Goal: Book appointment/travel/reservation

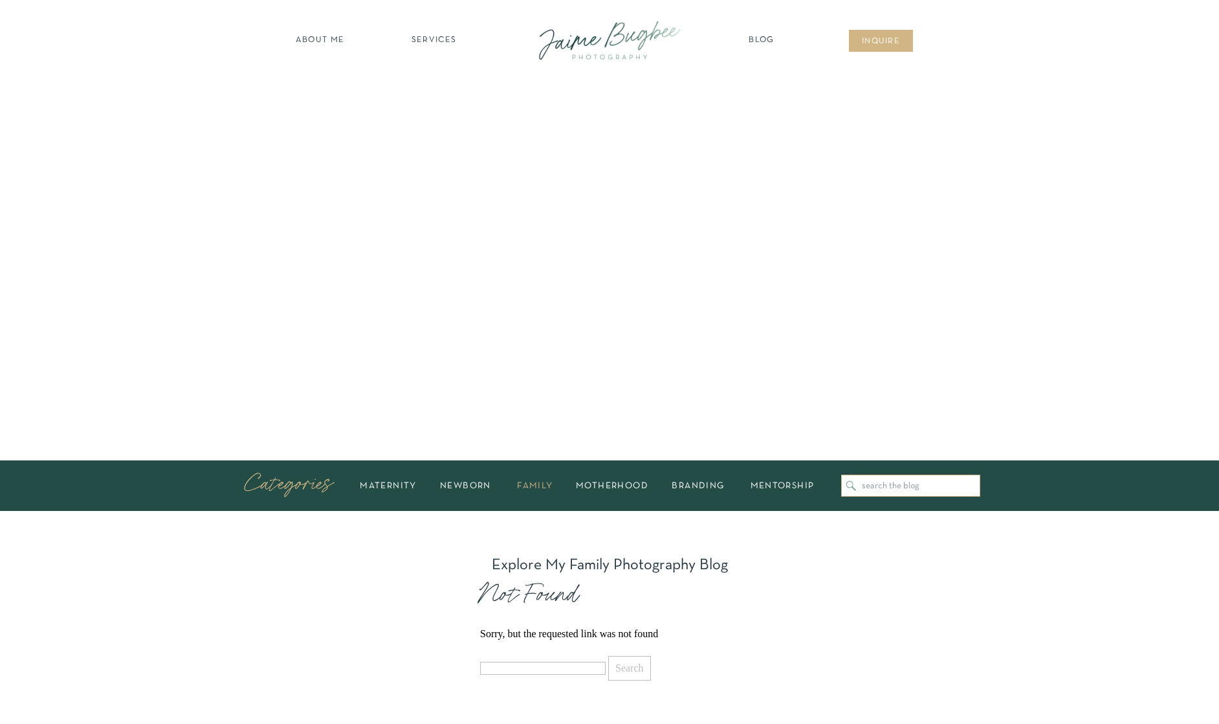
click at [512, 483] on h2 "family" at bounding box center [535, 486] width 52 height 8
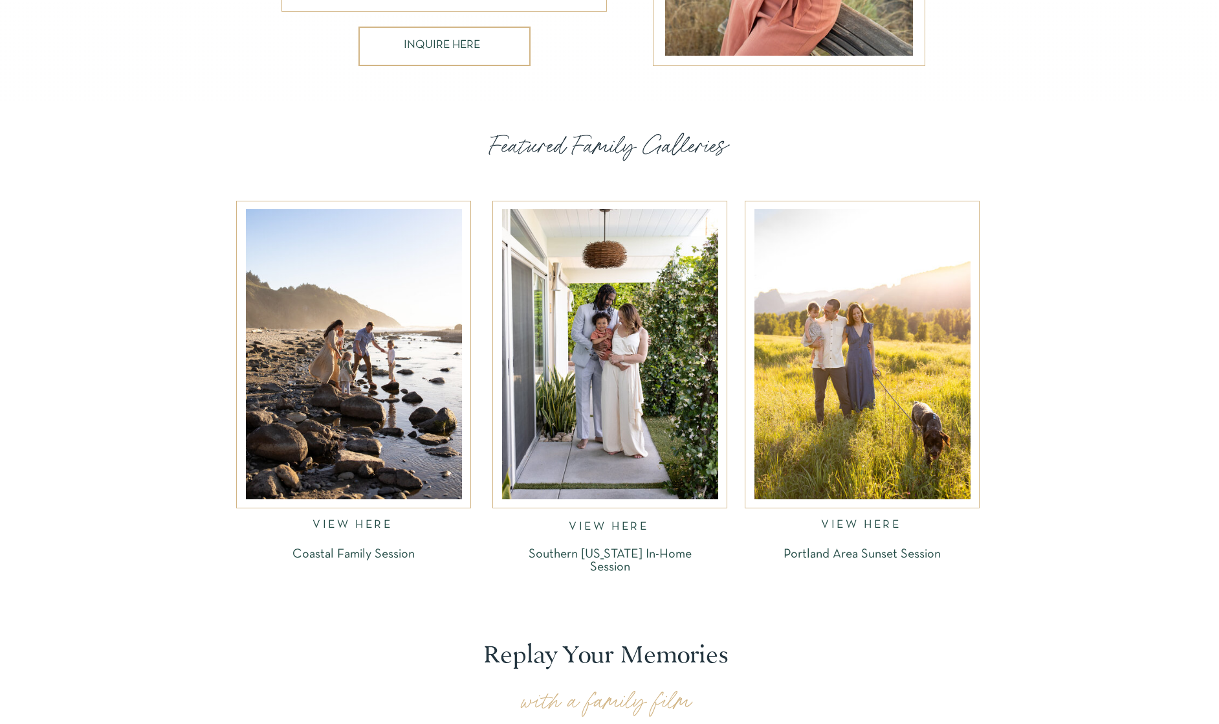
scroll to position [1496, 0]
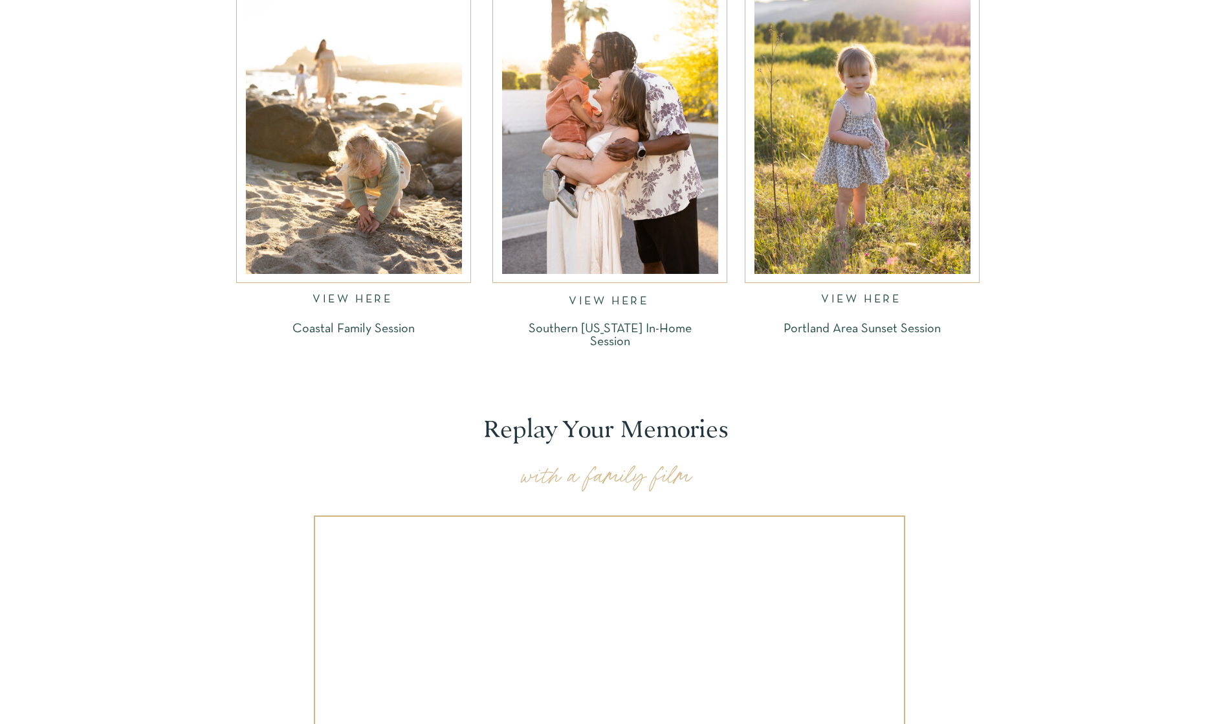
click at [364, 327] on p "Coastal Family Session" at bounding box center [353, 329] width 201 height 15
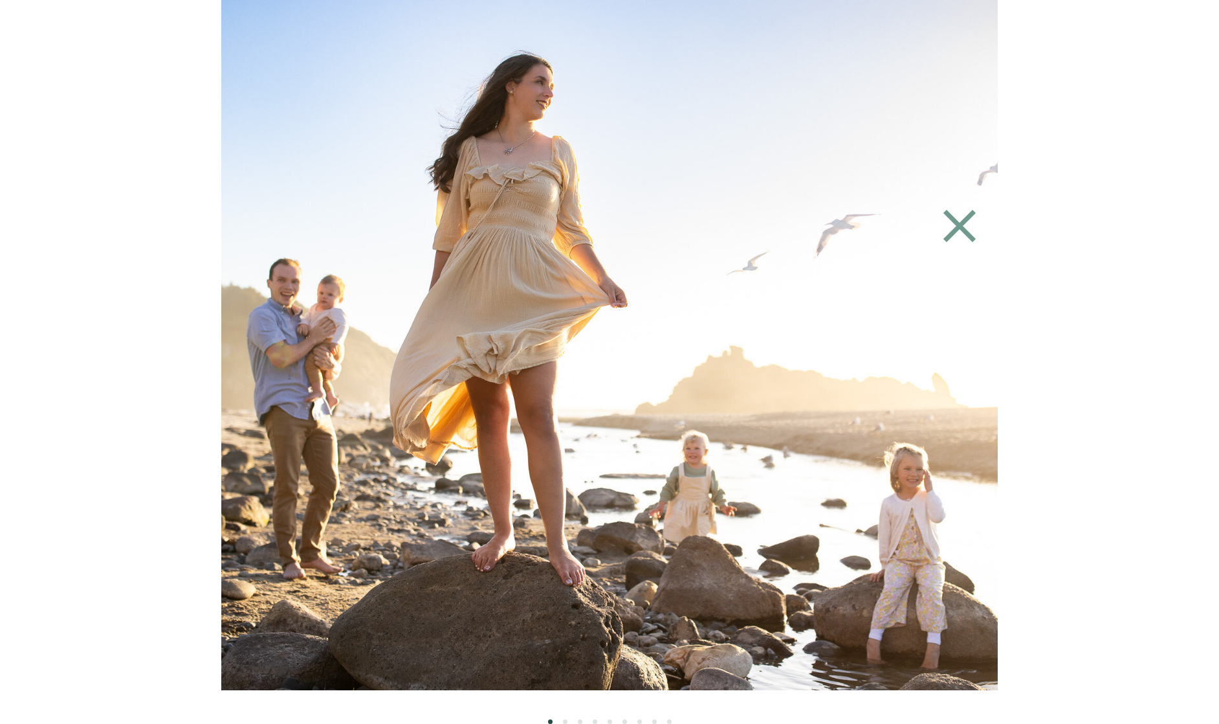
scroll to position [4350, 0]
click at [958, 227] on icon at bounding box center [960, 226] width 32 height 32
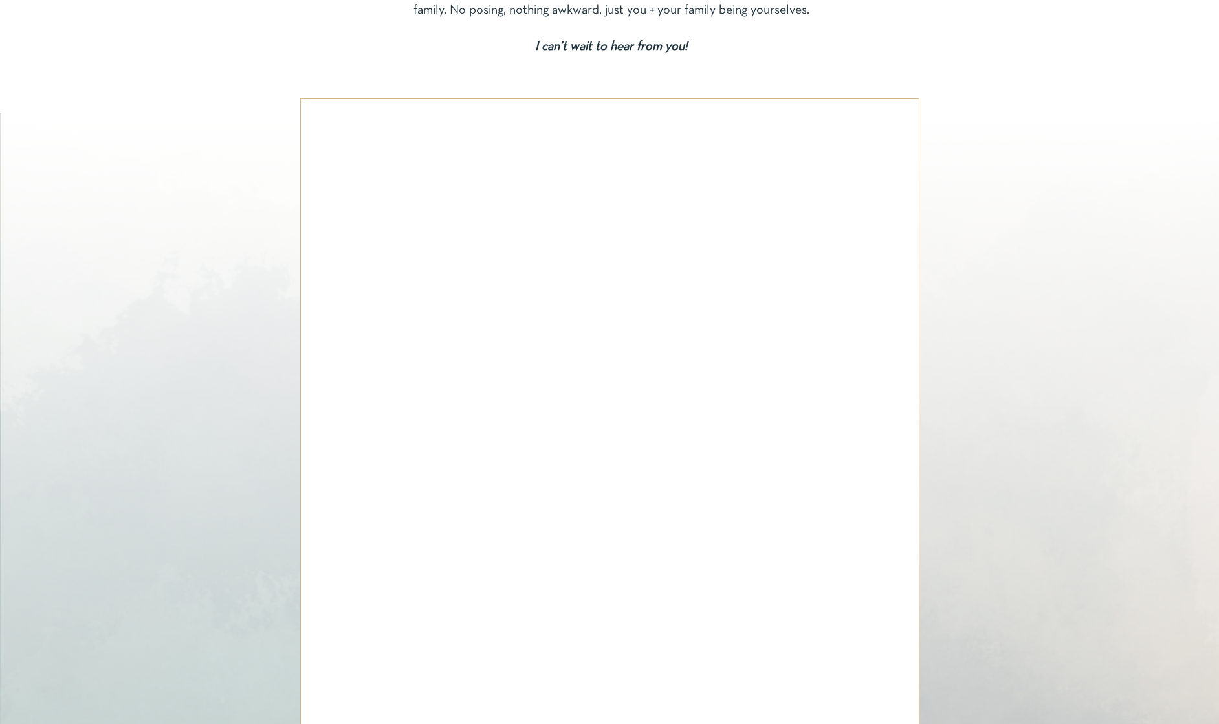
scroll to position [5995, 0]
